Goal: Transaction & Acquisition: Purchase product/service

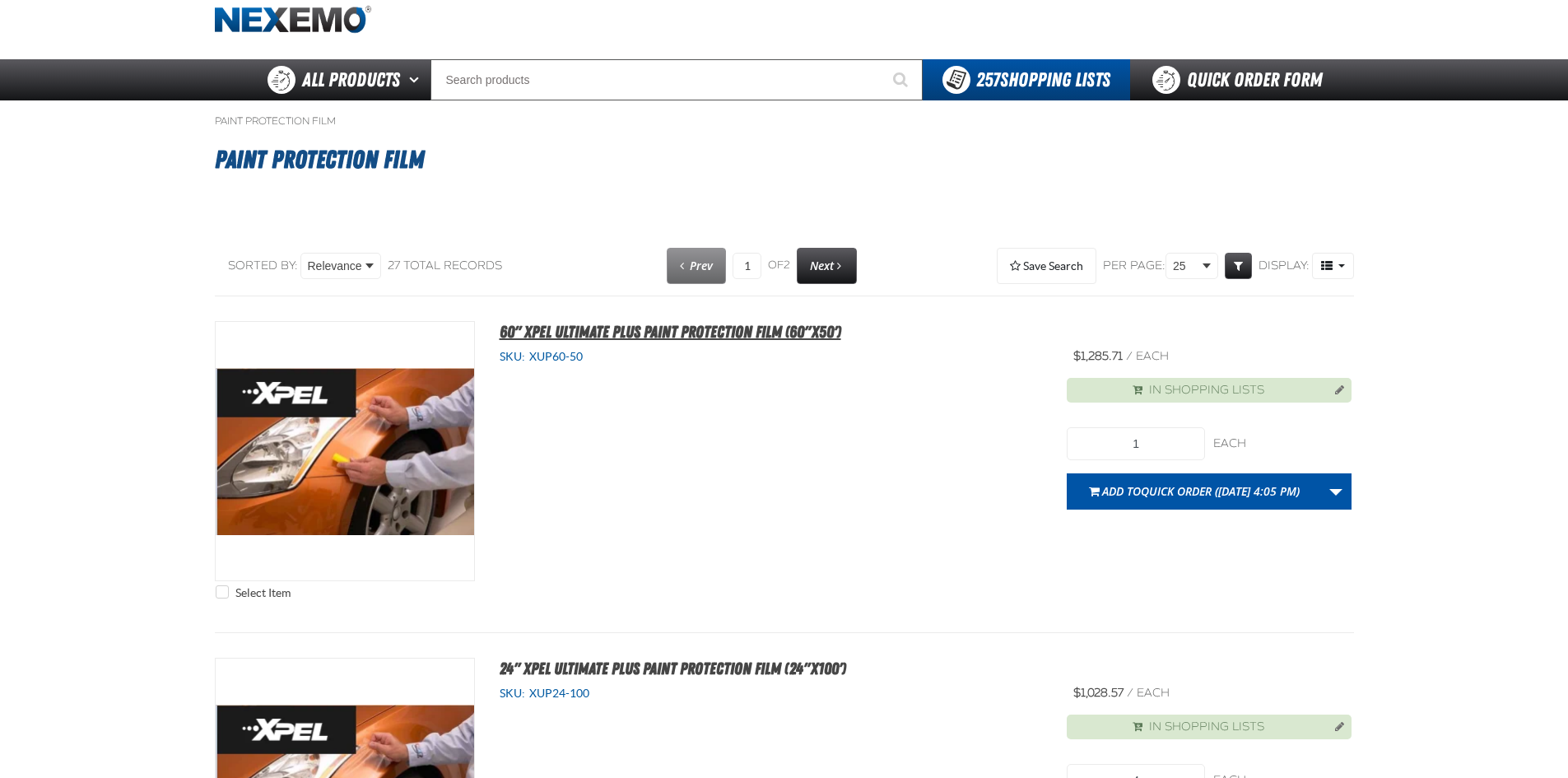
scroll to position [82, 0]
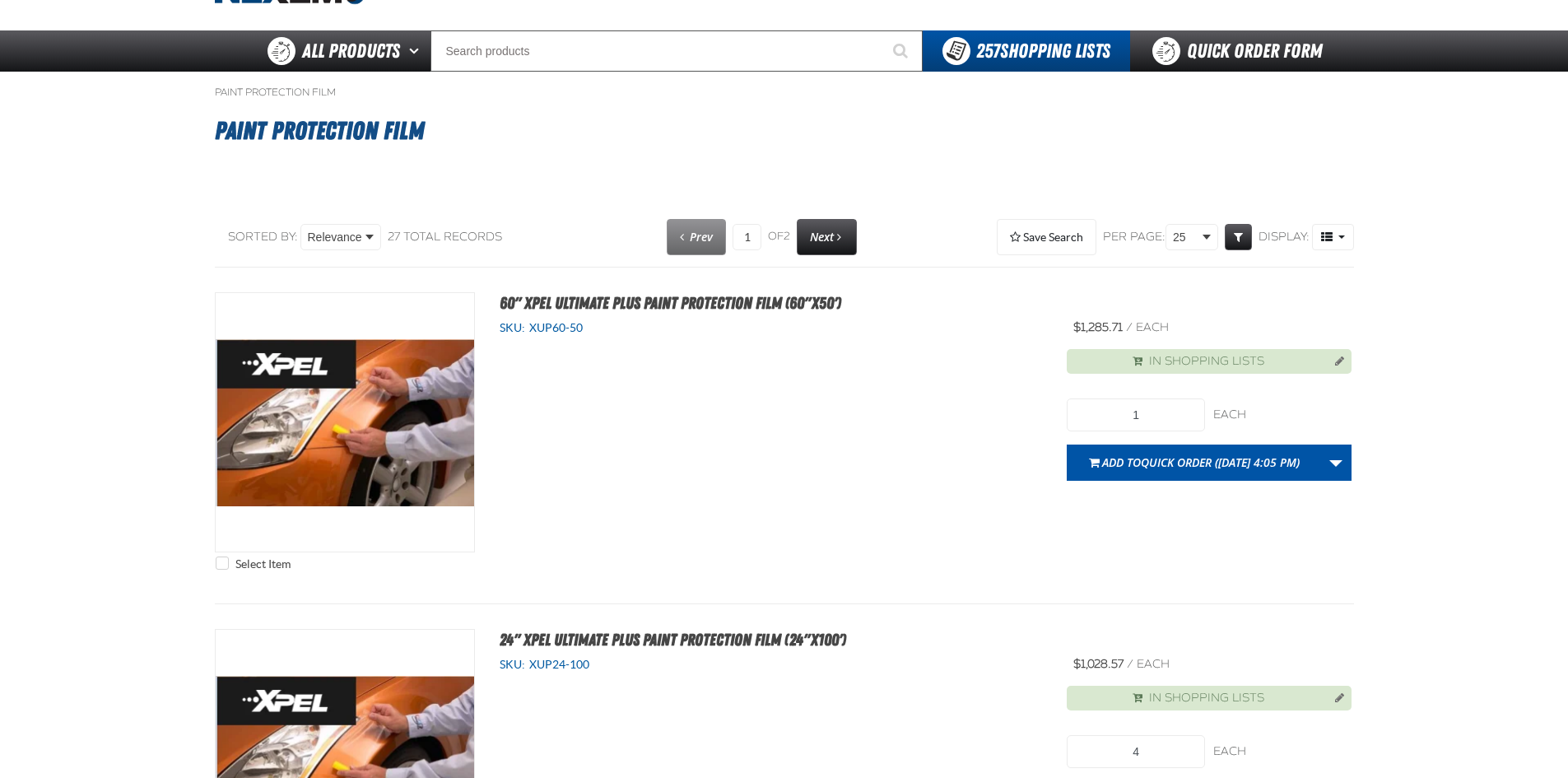
drag, startPoint x: 588, startPoint y: 328, endPoint x: 524, endPoint y: 332, distance: 64.1
click at [524, 332] on div "SKU: XUP60-50" at bounding box center [770, 327] width 543 height 15
click at [601, 329] on div "SKU: XUP60-50" at bounding box center [770, 327] width 543 height 15
drag, startPoint x: 584, startPoint y: 328, endPoint x: 533, endPoint y: 334, distance: 51.4
click at [533, 334] on div "SKU: XUP60-50" at bounding box center [770, 327] width 543 height 15
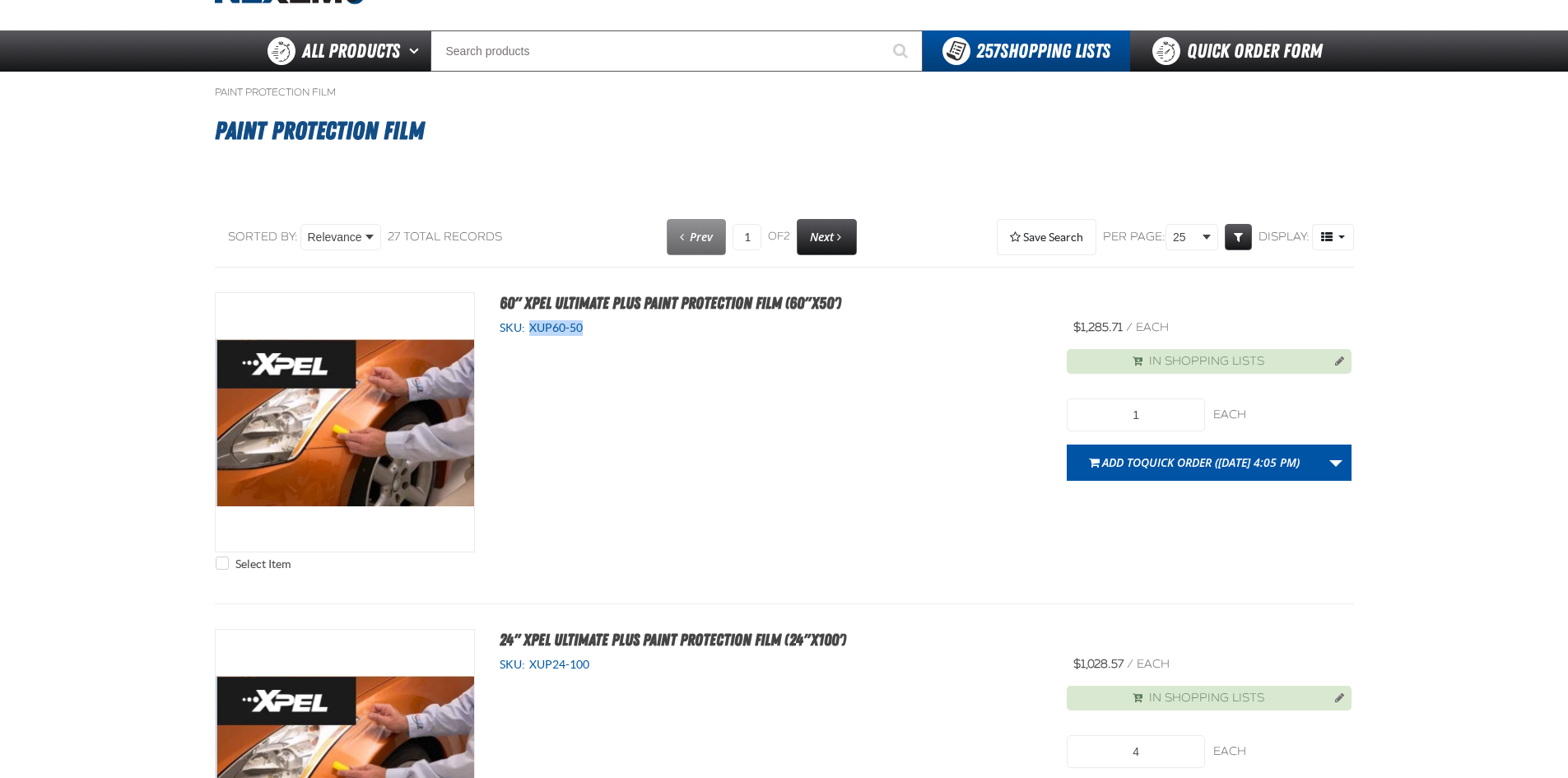
copy span "XUP60-50"
click at [1253, 50] on link "Quick Order Form" at bounding box center [1242, 51] width 223 height 41
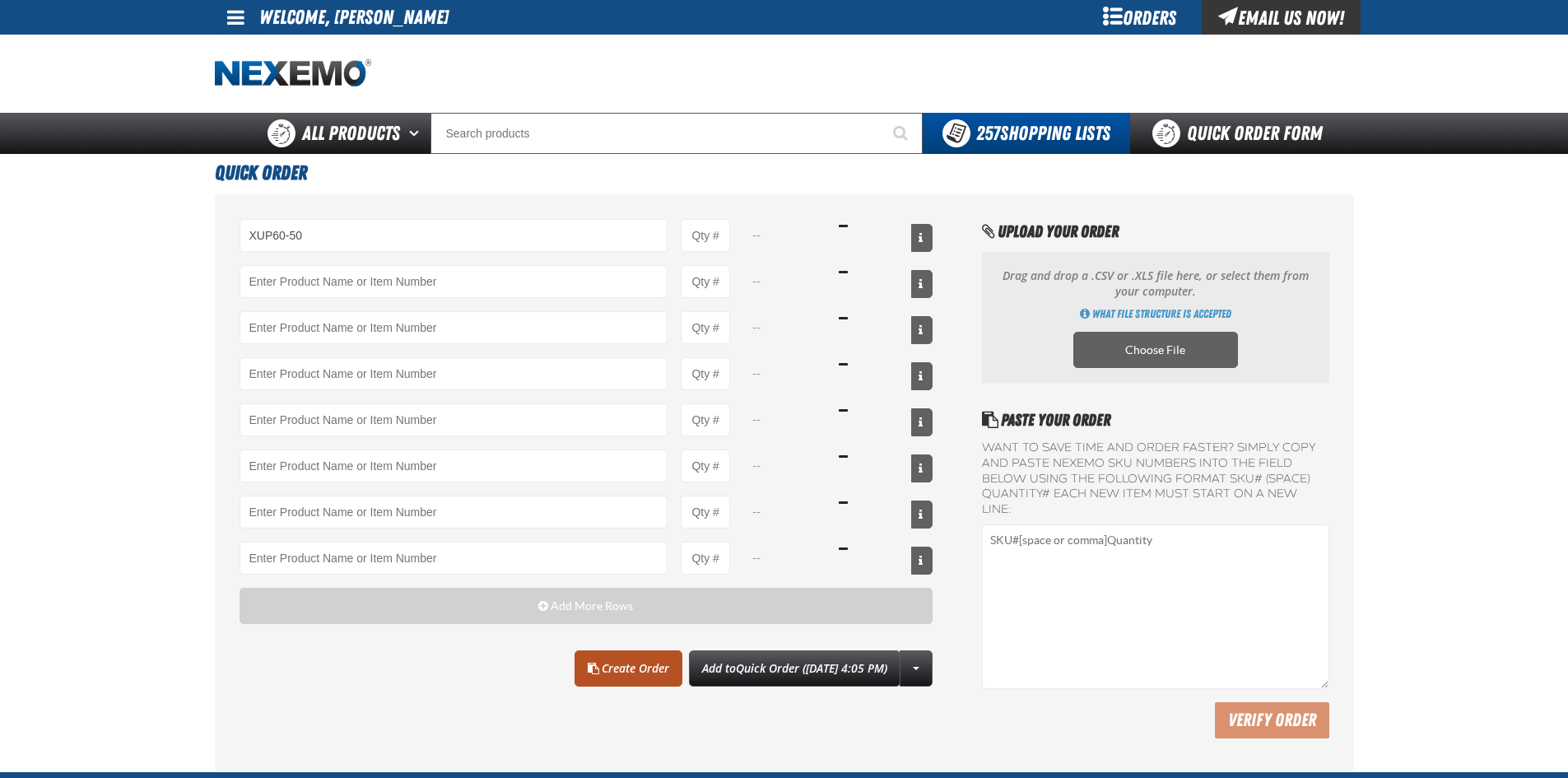
click at [623, 662] on link "Create Order" at bounding box center [629, 669] width 108 height 36
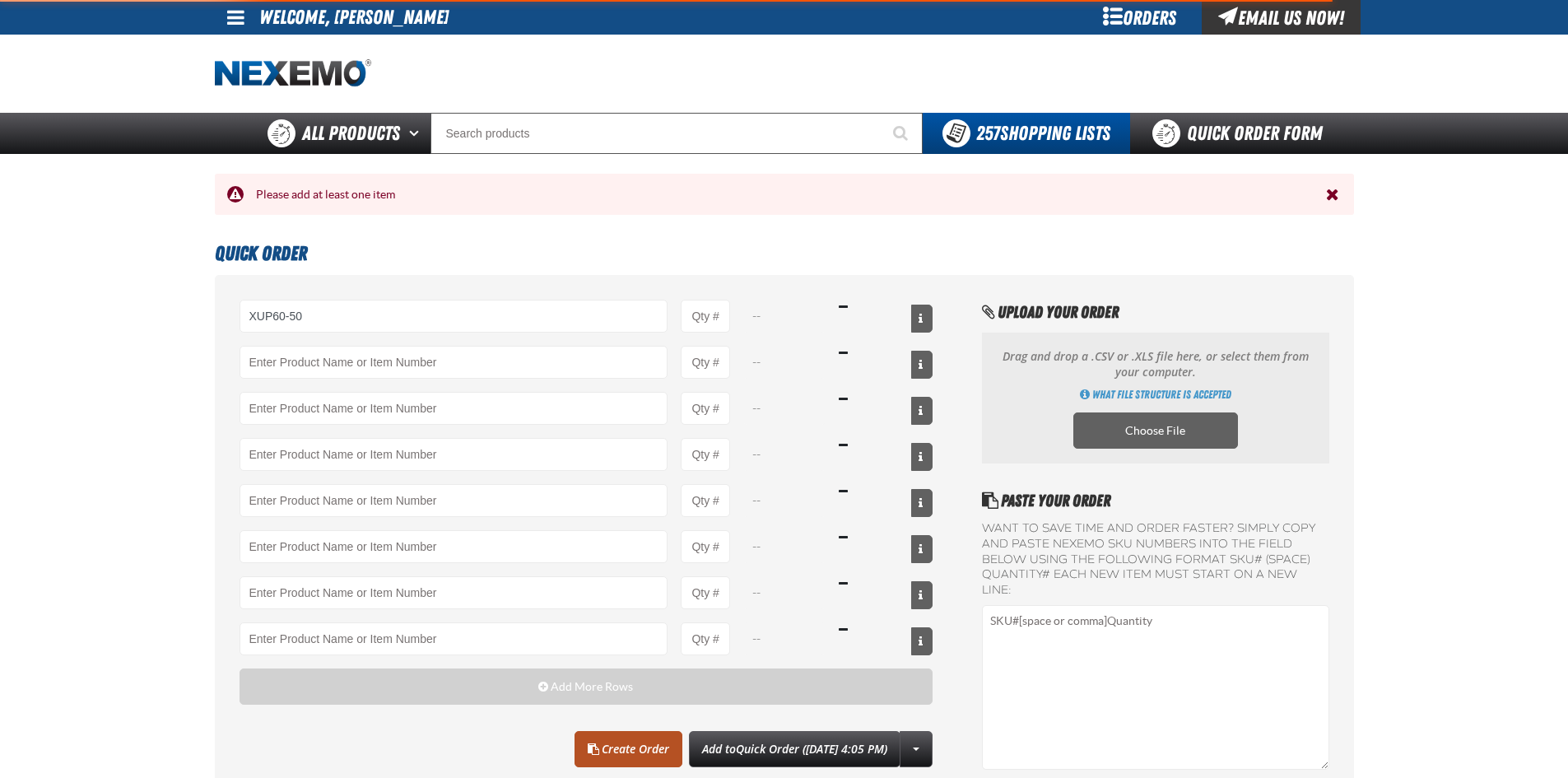
type input "XUP60-50 - 60&quot; XPEL ULTIMATE PLUS Paint Protection Film (60&quot;x50&#x27;)"
type input "1"
select select "each"
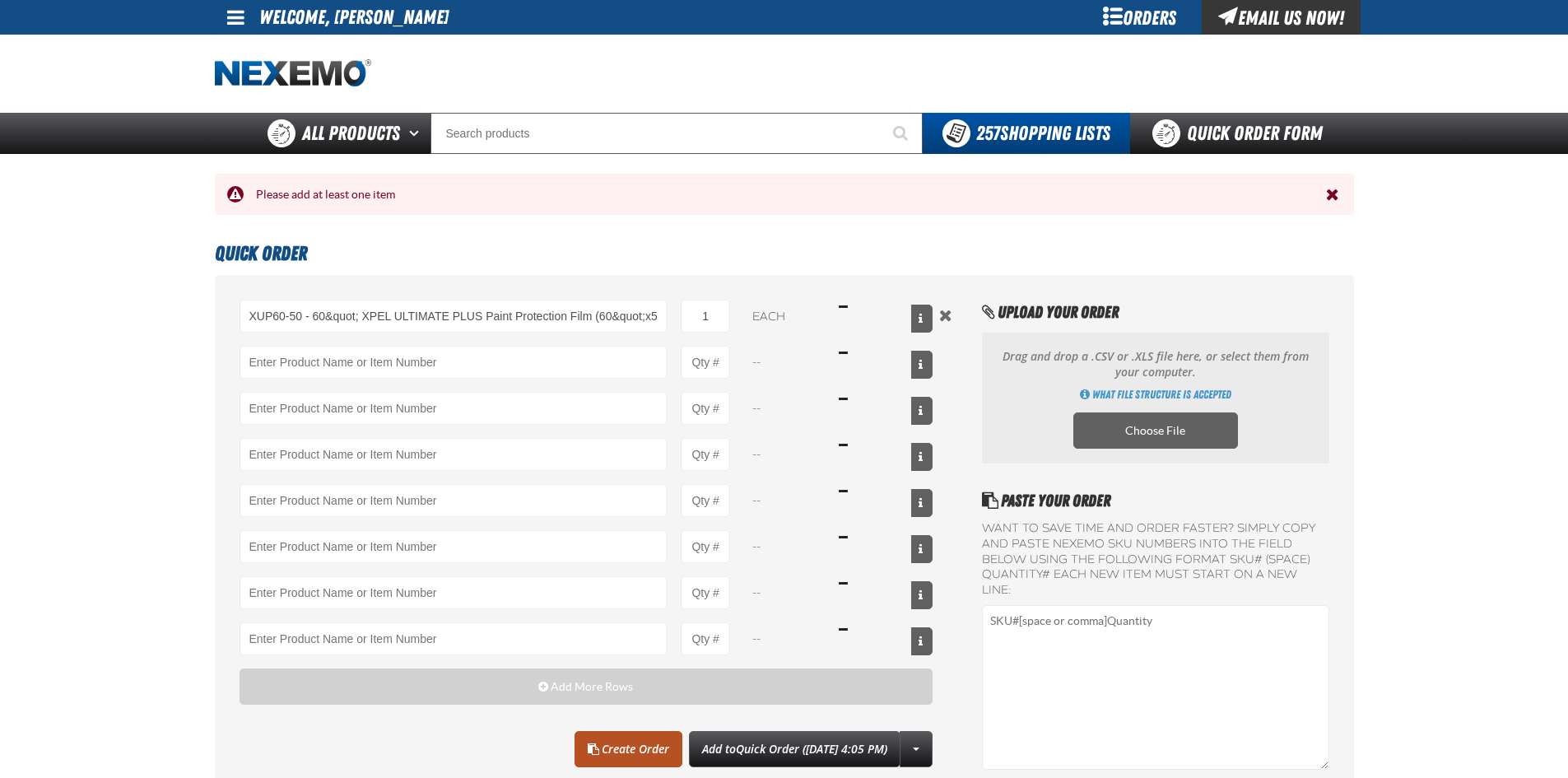
click at [607, 745] on link "Create Order" at bounding box center [629, 749] width 108 height 36
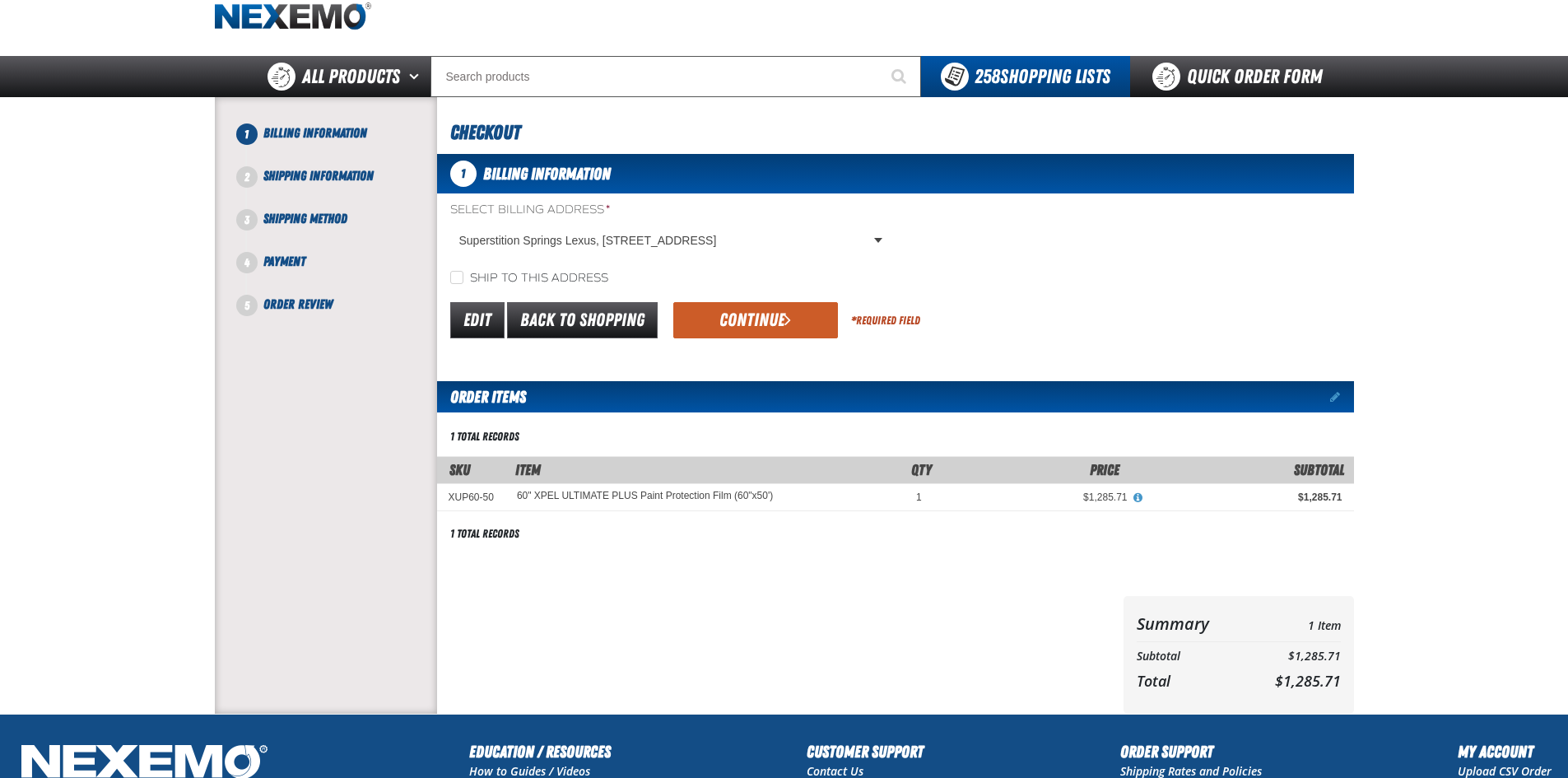
scroll to position [82, 0]
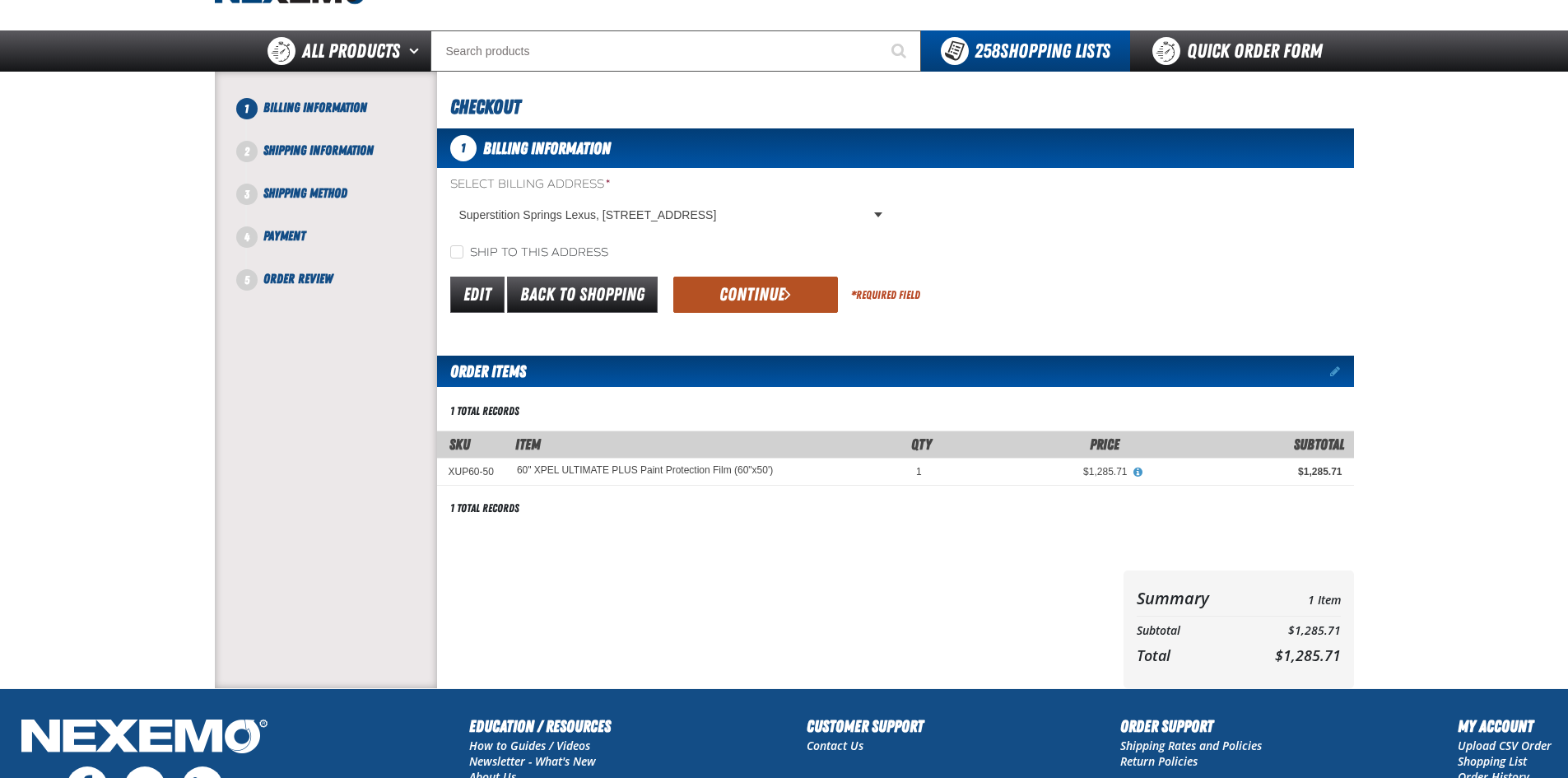
click at [771, 296] on button "Continue" at bounding box center [755, 295] width 165 height 36
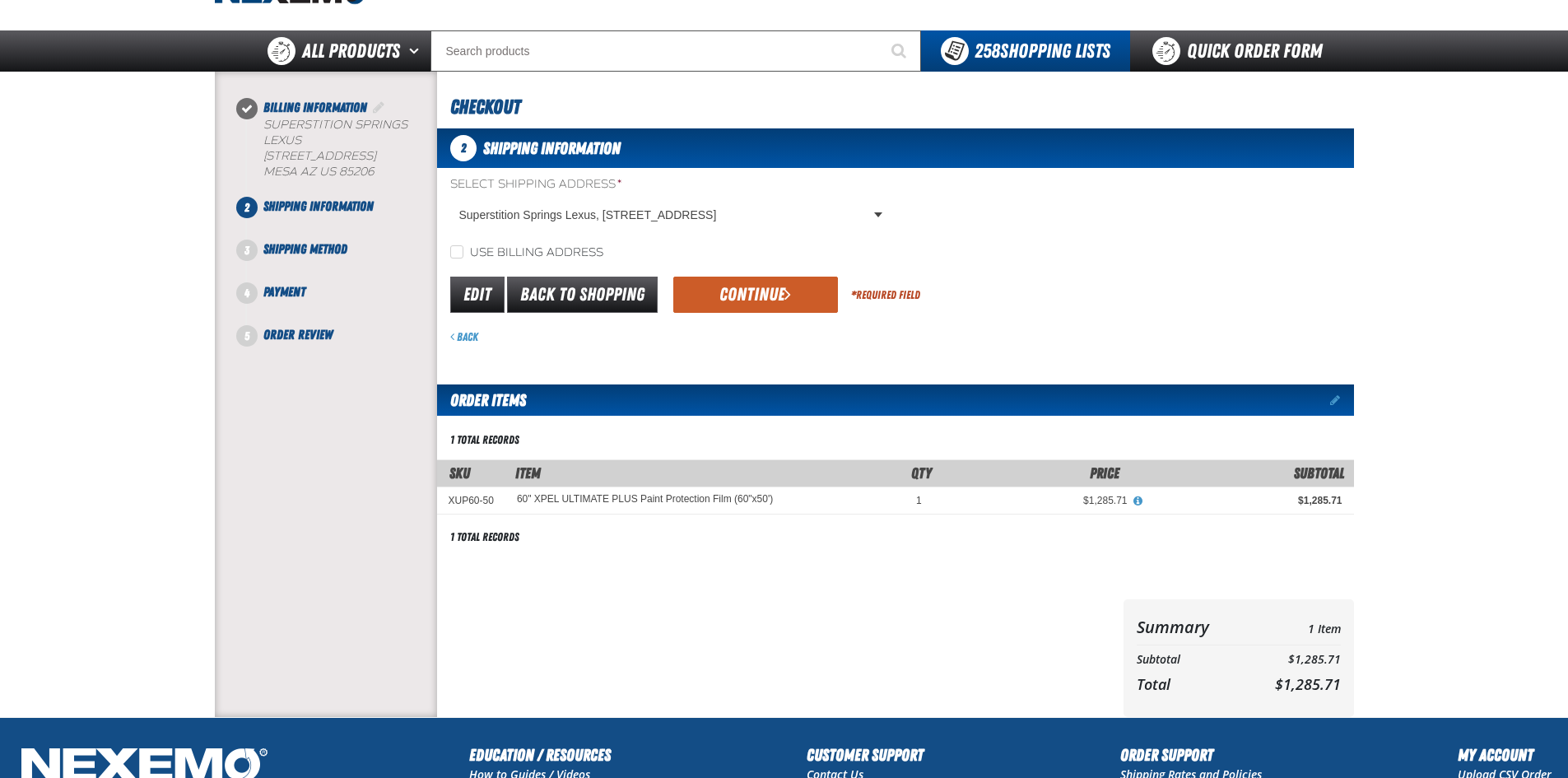
click at [771, 296] on button "Continue" at bounding box center [755, 295] width 165 height 36
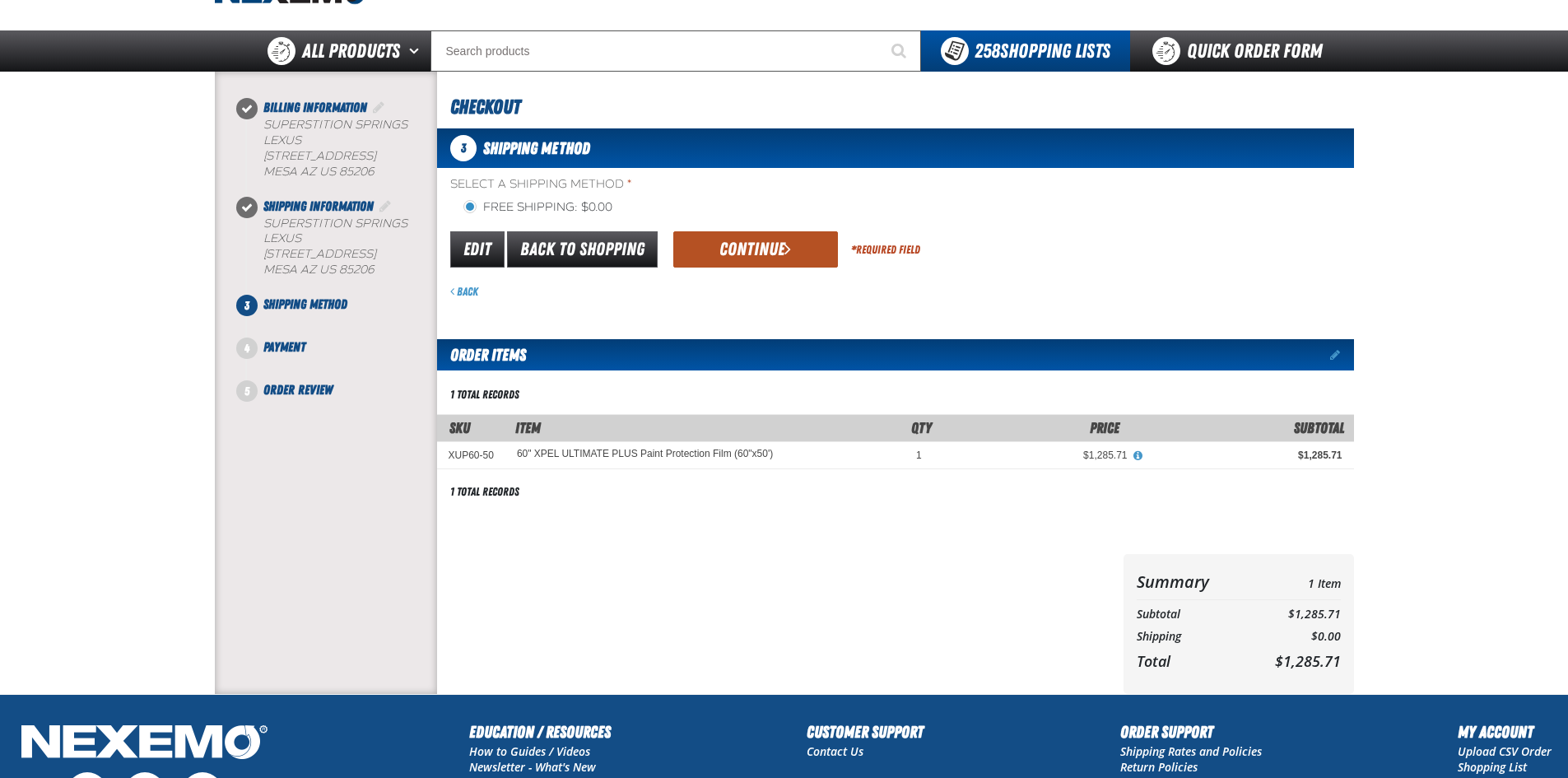
click at [797, 255] on button "Continue" at bounding box center [755, 250] width 165 height 36
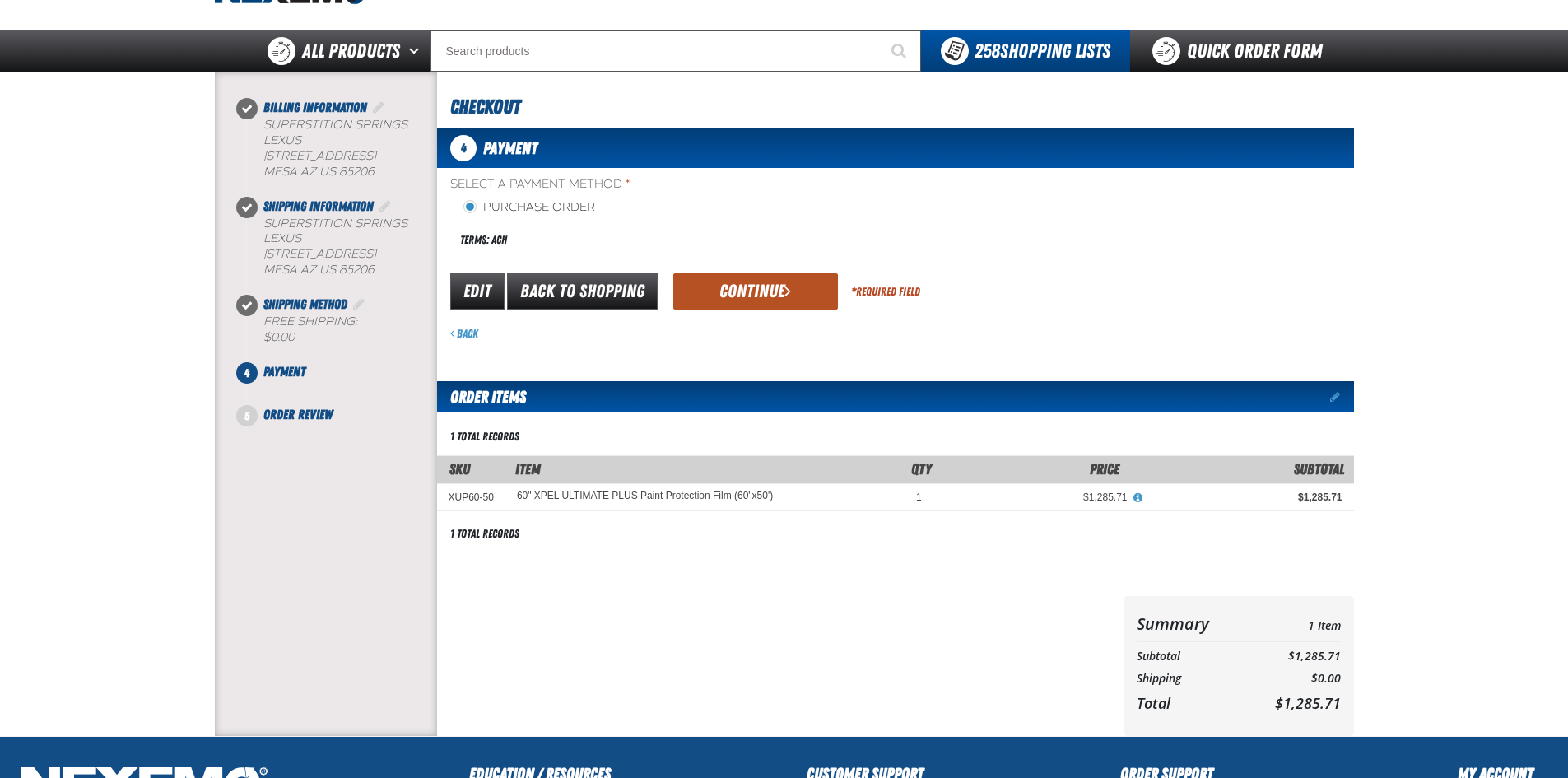
click at [793, 298] on button "Continue" at bounding box center [755, 291] width 165 height 36
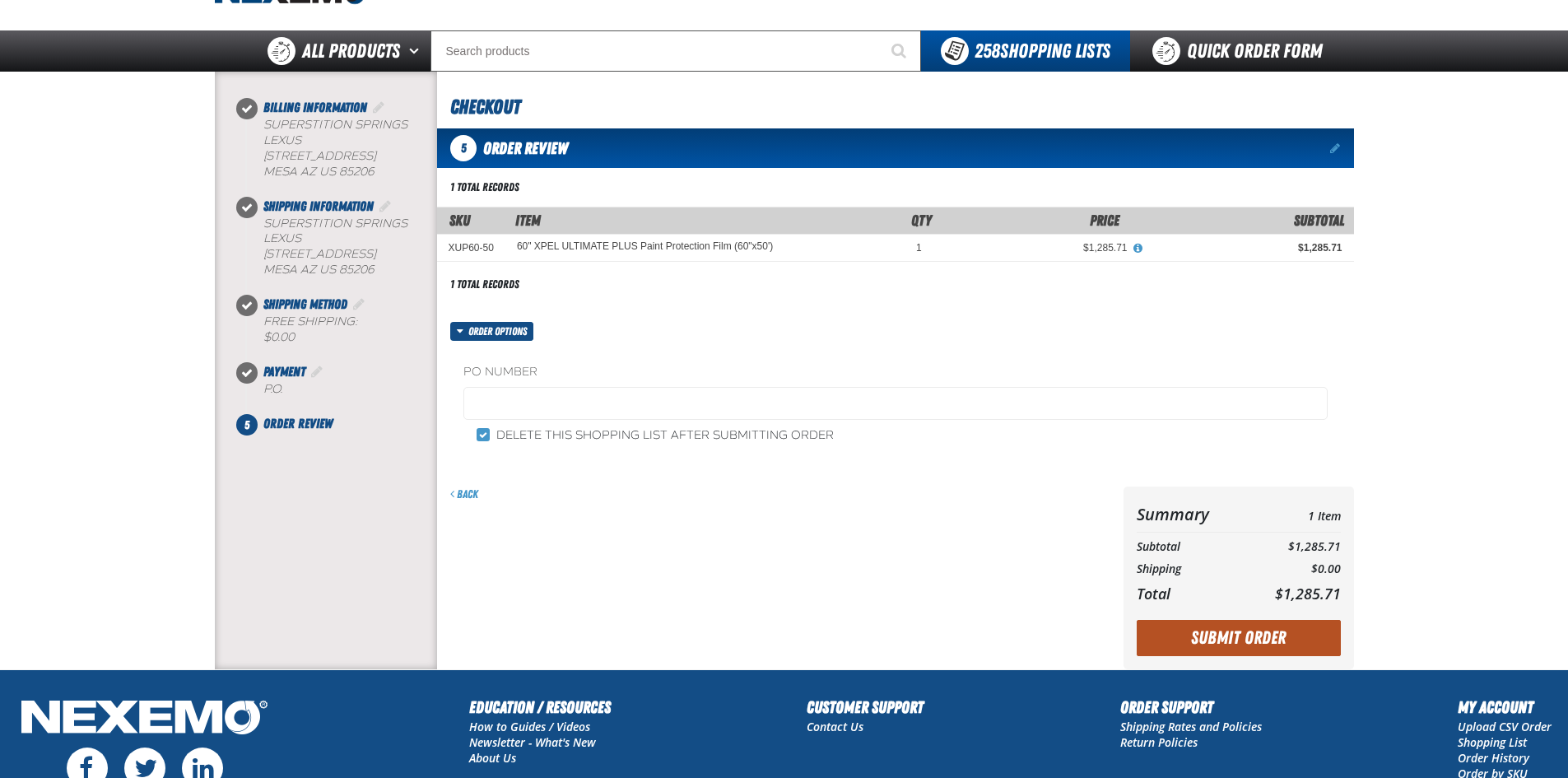
click at [1226, 648] on button "Submit Order" at bounding box center [1238, 638] width 205 height 36
